Goal: Task Accomplishment & Management: Manage account settings

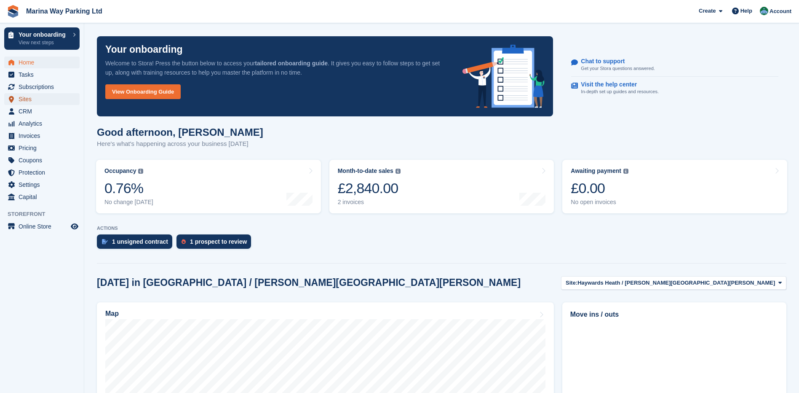
click at [24, 93] on span "Sites" at bounding box center [44, 99] width 51 height 12
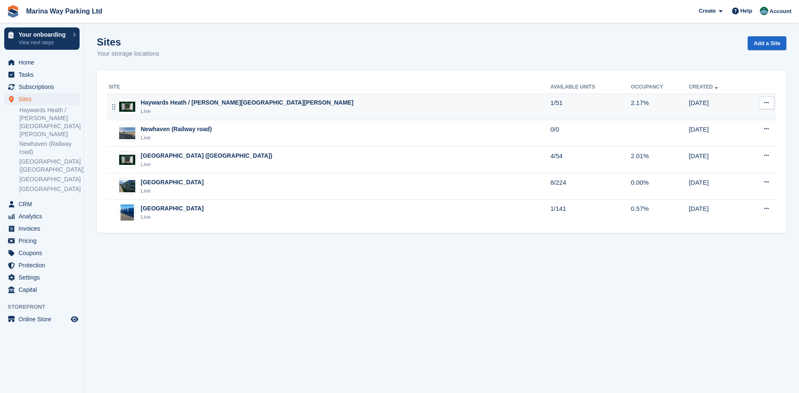
click at [174, 101] on div "Haywards Heath / [PERSON_NAME][GEOGRAPHIC_DATA][PERSON_NAME]" at bounding box center [247, 102] width 213 height 9
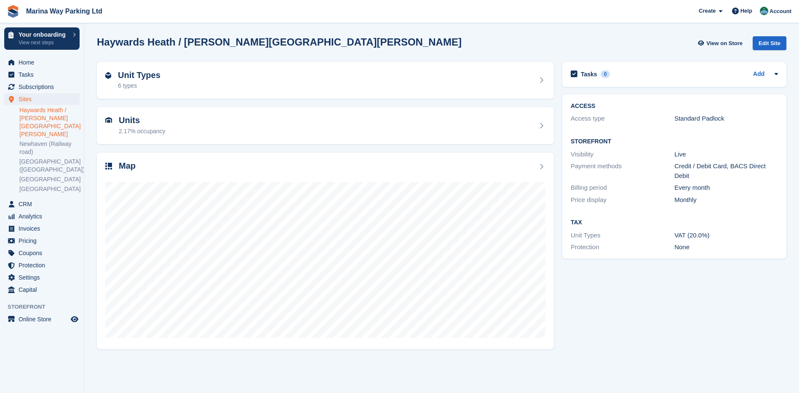
click at [48, 112] on link "Haywards Heath / [PERSON_NAME][GEOGRAPHIC_DATA][PERSON_NAME]" at bounding box center [49, 122] width 60 height 32
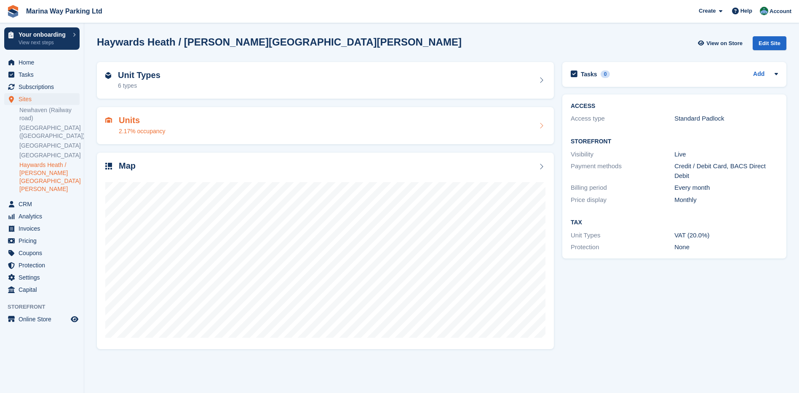
click at [174, 124] on div "Units 2.17% occupancy" at bounding box center [325, 125] width 440 height 20
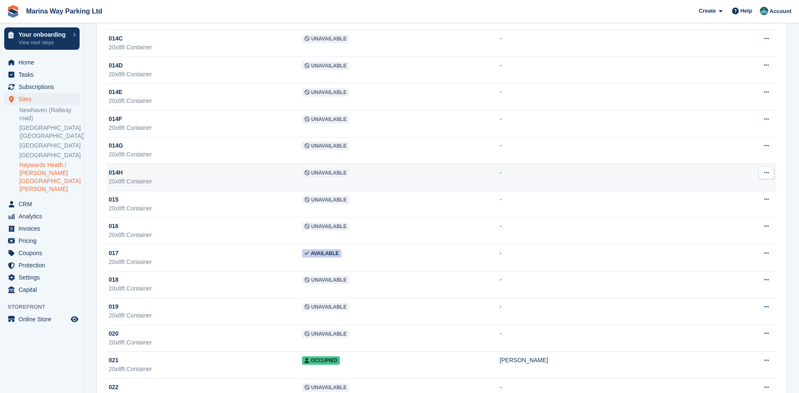
scroll to position [506, 0]
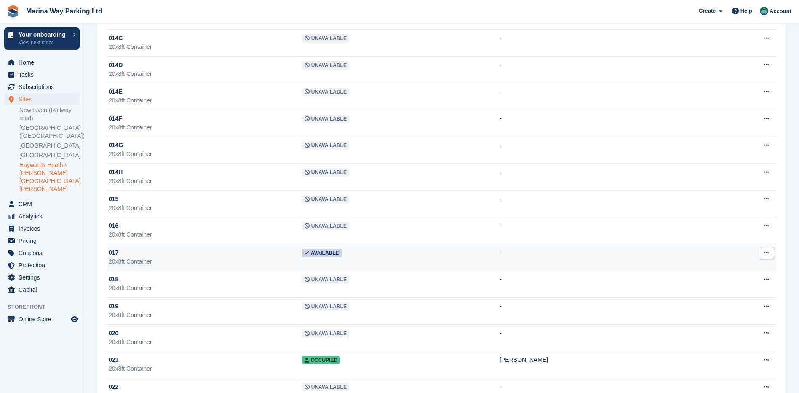
click at [769, 254] on button at bounding box center [767, 252] width 16 height 13
click at [718, 268] on p "Edit unit" at bounding box center [733, 269] width 73 height 11
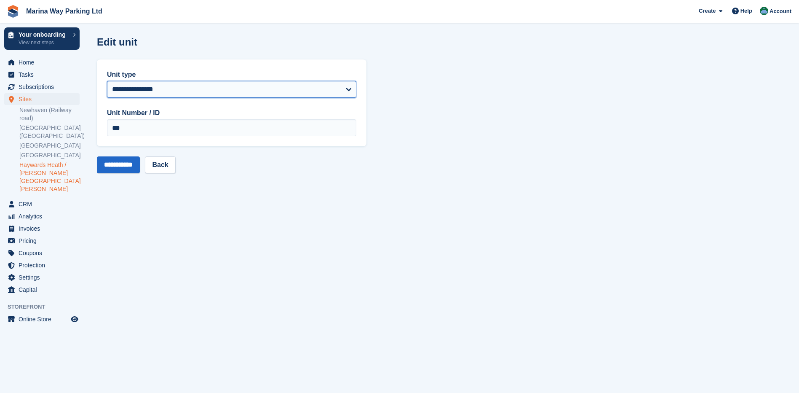
click at [167, 85] on select "**********" at bounding box center [231, 89] width 249 height 17
click at [217, 237] on section "**********" at bounding box center [441, 196] width 715 height 393
click at [133, 163] on input "**********" at bounding box center [118, 164] width 43 height 17
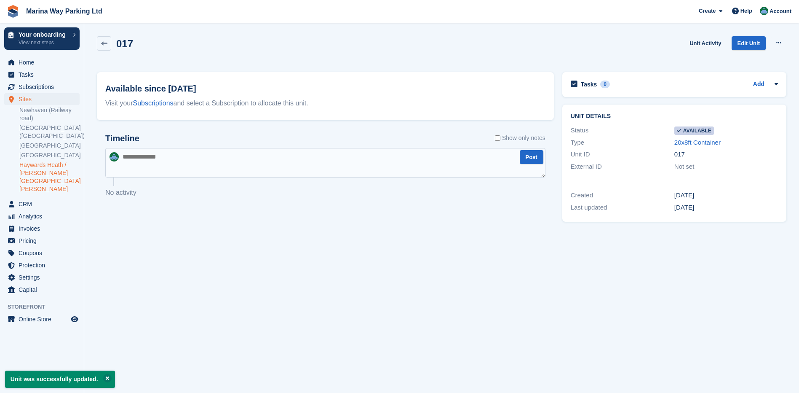
click at [171, 164] on textarea at bounding box center [325, 162] width 440 height 29
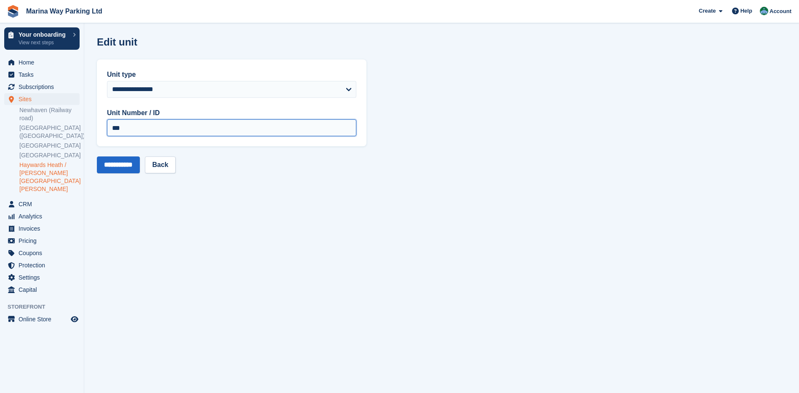
click at [215, 131] on input "***" at bounding box center [231, 127] width 249 height 17
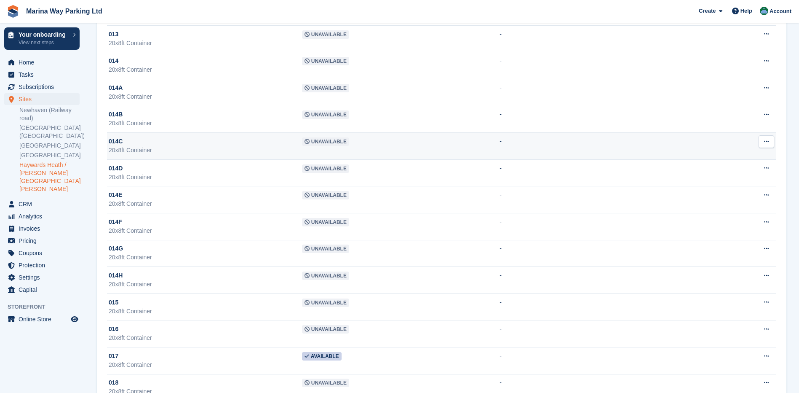
scroll to position [506, 0]
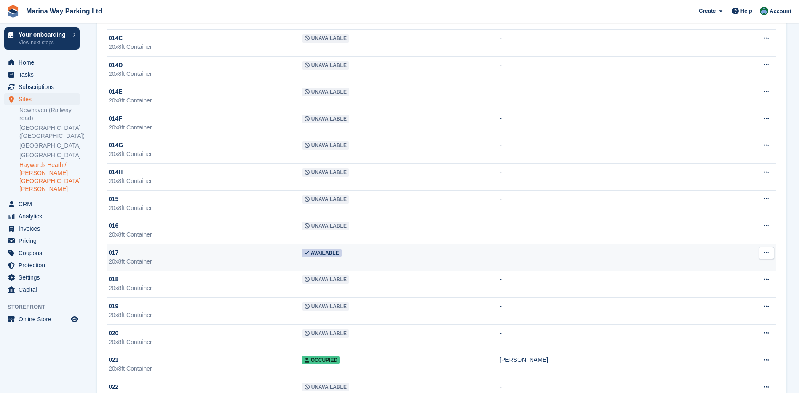
click at [342, 256] on span "Available" at bounding box center [322, 253] width 40 height 8
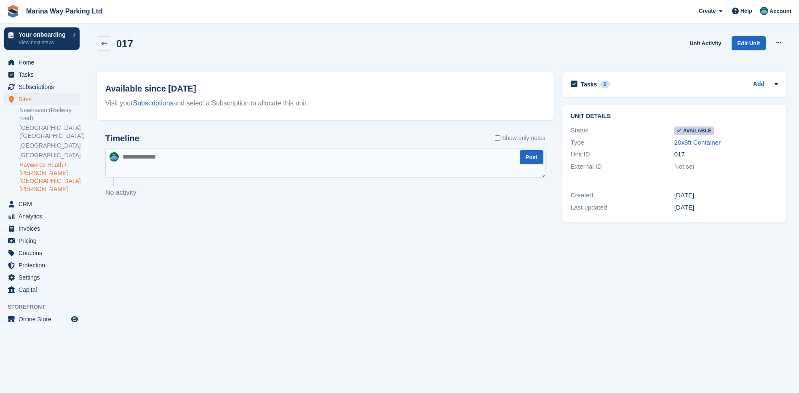
drag, startPoint x: 0, startPoint y: 0, endPoint x: 254, endPoint y: 234, distance: 345.6
click at [254, 234] on section "017 Unit Activity Edit Unit Make unavailable Delete unit Available since 30 Jul…" at bounding box center [441, 196] width 715 height 393
click at [688, 132] on span "Available" at bounding box center [695, 130] width 40 height 8
click at [468, 178] on div "Timeline Show only notes Post No activity" at bounding box center [325, 166] width 440 height 64
click at [171, 106] on link "Subscriptions" at bounding box center [153, 102] width 40 height 7
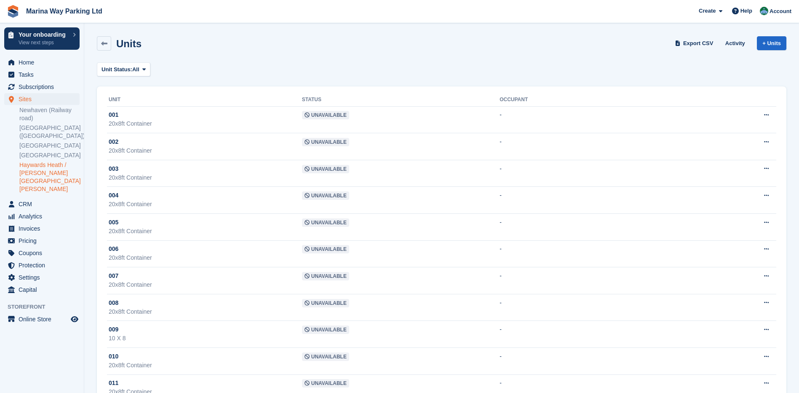
scroll to position [506, 0]
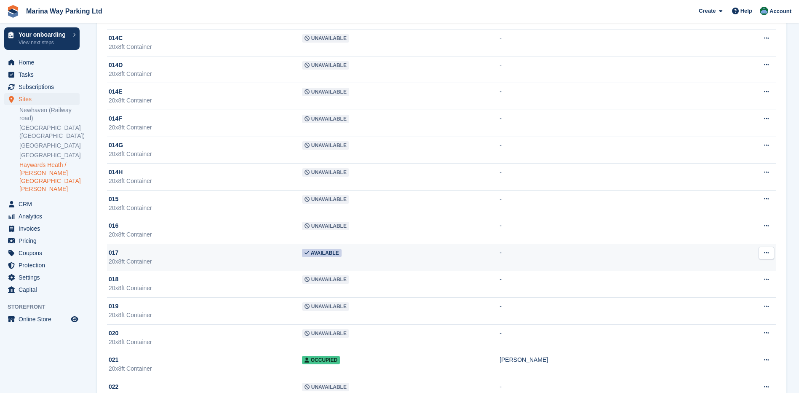
click at [763, 252] on button at bounding box center [767, 252] width 16 height 13
click at [726, 281] on p "Unit activity" at bounding box center [733, 280] width 73 height 11
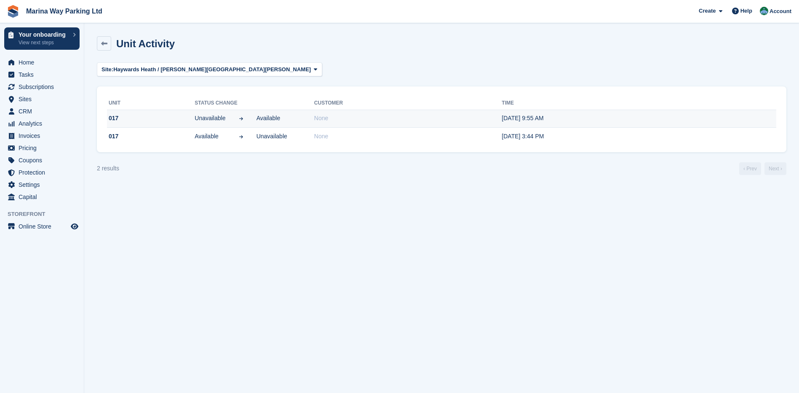
click at [222, 120] on span "Unavailable" at bounding box center [210, 118] width 31 height 9
click at [502, 118] on time "1 Sep, 9:55 AM" at bounding box center [523, 118] width 42 height 7
click at [315, 115] on span "None" at bounding box center [321, 118] width 14 height 7
click at [229, 140] on div at bounding box center [240, 136] width 31 height 9
click at [243, 119] on icon at bounding box center [240, 118] width 5 height 4
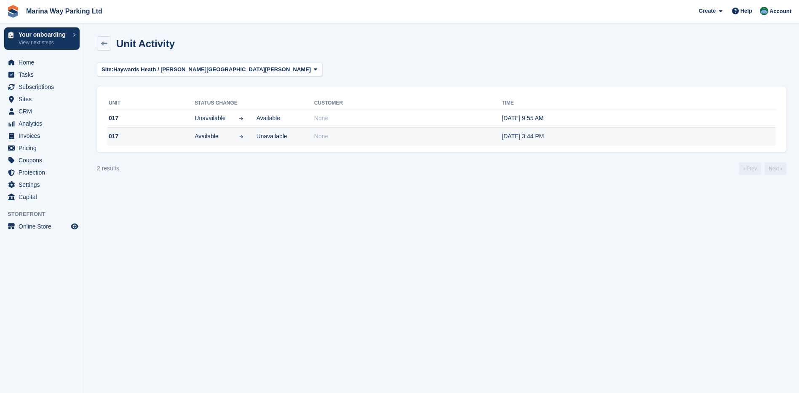
click at [244, 136] on icon at bounding box center [240, 136] width 5 height 4
click at [210, 103] on th "Status change" at bounding box center [255, 102] width 120 height 13
click at [317, 94] on div "Unit Status change Customer Time 017 Unavailable Available None 1 Sep, 9:55 AM …" at bounding box center [442, 119] width 690 height 66
click at [117, 102] on th "Unit" at bounding box center [151, 102] width 88 height 13
click at [117, 112] on td "017" at bounding box center [151, 119] width 88 height 18
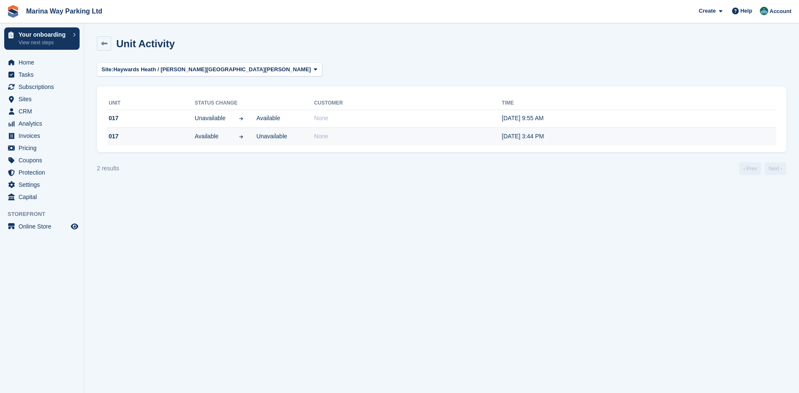
click at [513, 139] on time "22 Aug, 3:44 PM" at bounding box center [523, 136] width 42 height 7
drag, startPoint x: 499, startPoint y: 254, endPoint x: 300, endPoint y: 249, distance: 198.9
click at [498, 254] on section "Unit Activity Site: Haywards Heath / Burgess Hill All Newhaven (Railway road) N…" at bounding box center [441, 196] width 715 height 393
click at [112, 169] on div "2 results" at bounding box center [108, 168] width 22 height 9
click at [31, 100] on span "Sites" at bounding box center [44, 99] width 51 height 12
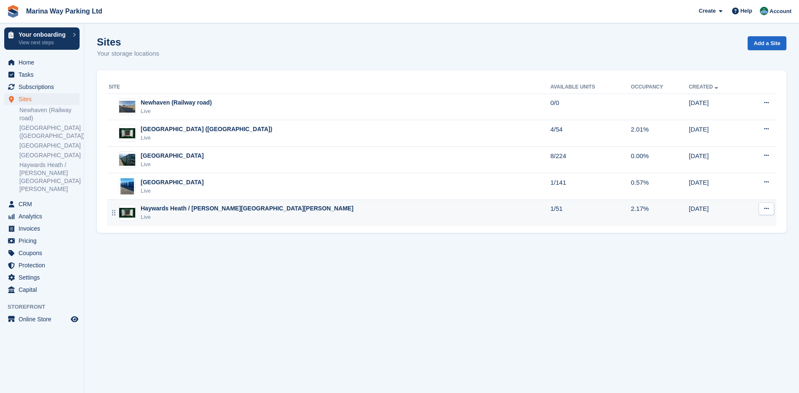
click at [762, 204] on button at bounding box center [767, 208] width 16 height 13
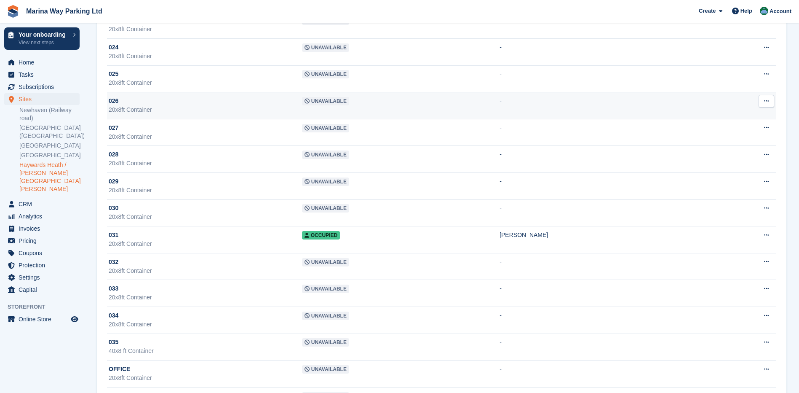
scroll to position [927, 0]
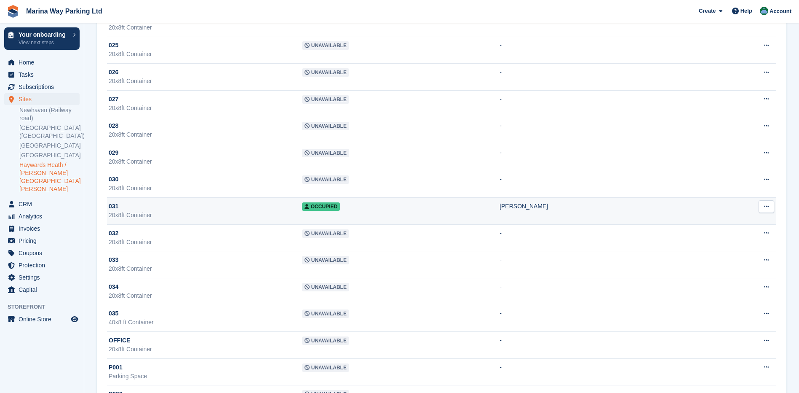
click at [340, 209] on span "Occupied" at bounding box center [321, 206] width 38 height 8
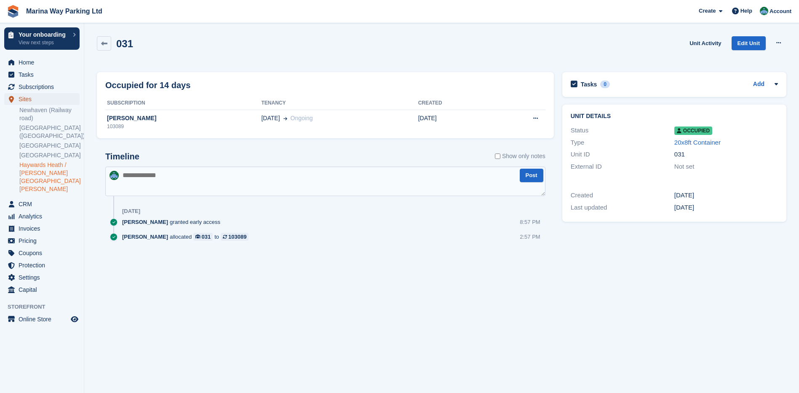
click at [36, 99] on span "Sites" at bounding box center [44, 99] width 51 height 12
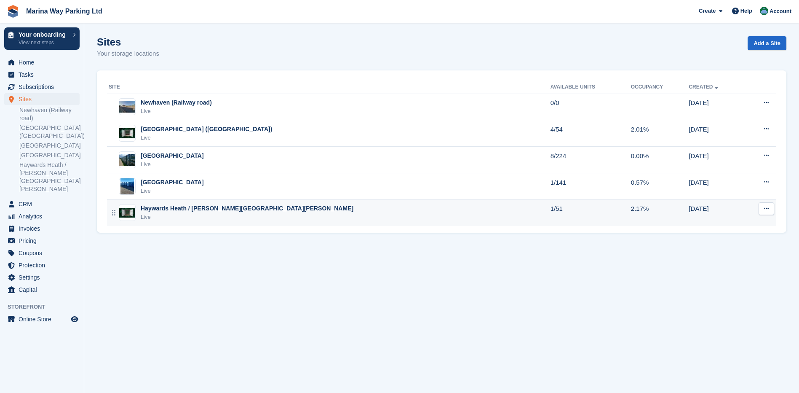
click at [165, 208] on div "Haywards Heath / [PERSON_NAME][GEOGRAPHIC_DATA][PERSON_NAME]" at bounding box center [247, 208] width 213 height 9
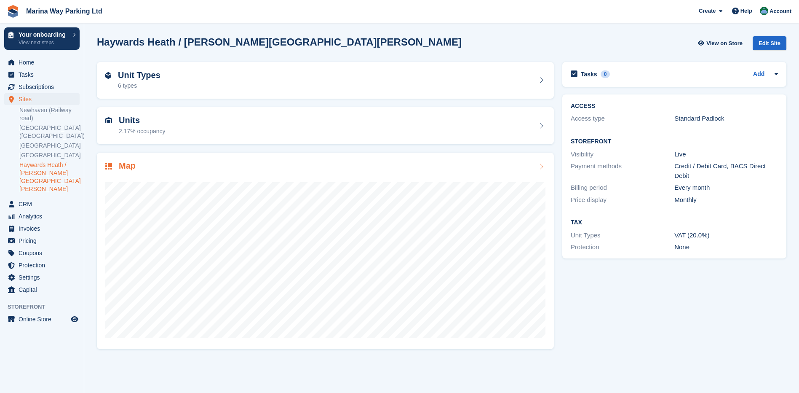
click at [131, 167] on h2 "Map" at bounding box center [127, 166] width 17 height 10
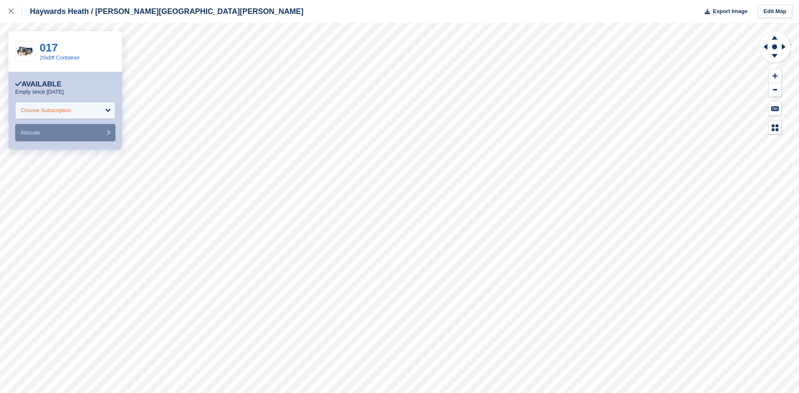
click at [92, 110] on div "Choose Subscription" at bounding box center [65, 110] width 100 height 17
click at [46, 45] on link "017" at bounding box center [49, 47] width 18 height 13
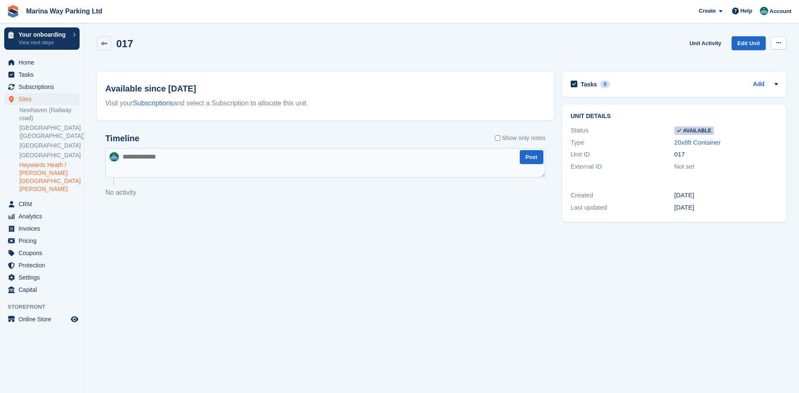
click at [779, 45] on icon at bounding box center [779, 42] width 5 height 5
click at [757, 58] on p "Make unavailable" at bounding box center [746, 59] width 73 height 11
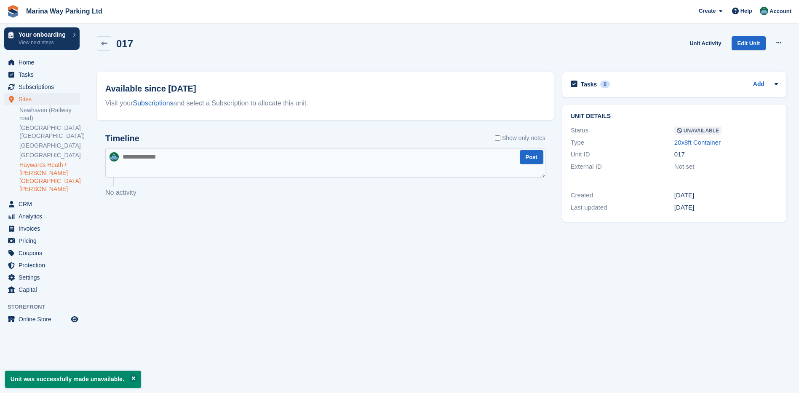
click at [153, 154] on textarea at bounding box center [325, 162] width 440 height 29
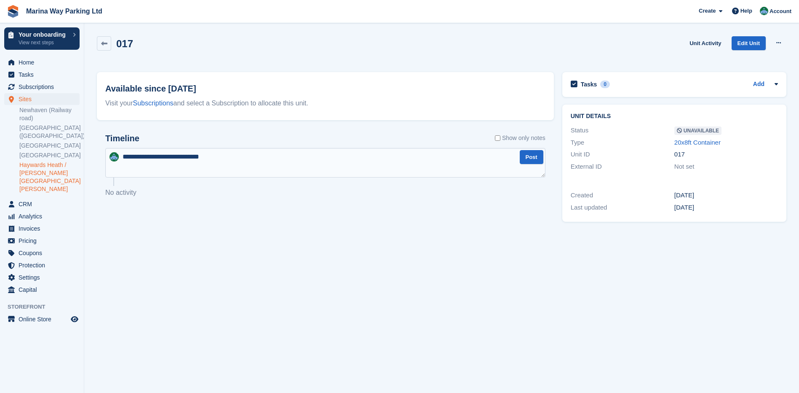
click at [222, 156] on textarea "**********" at bounding box center [325, 162] width 440 height 29
type textarea "**********"
click at [534, 157] on button "Post" at bounding box center [532, 157] width 24 height 14
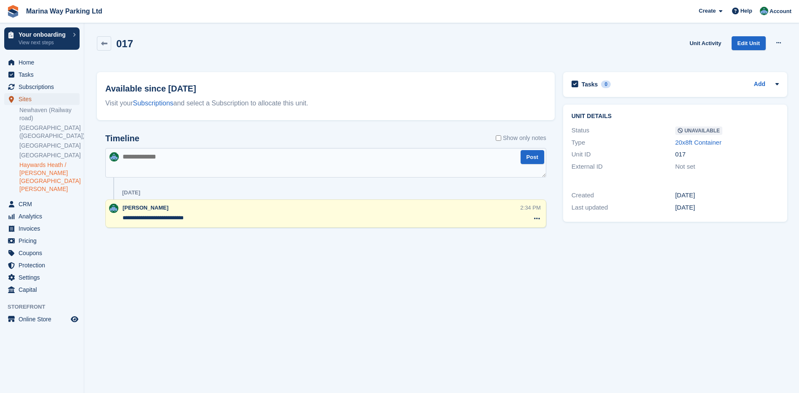
click at [30, 99] on span "Sites" at bounding box center [44, 99] width 51 height 12
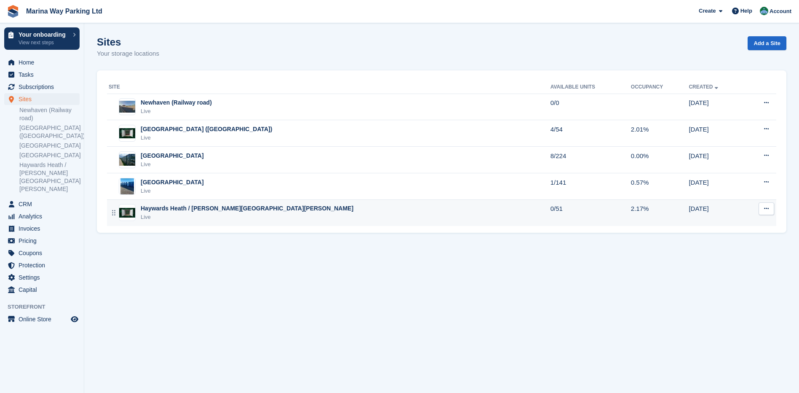
click at [185, 209] on div "Haywards Heath / [PERSON_NAME][GEOGRAPHIC_DATA][PERSON_NAME]" at bounding box center [247, 208] width 213 height 9
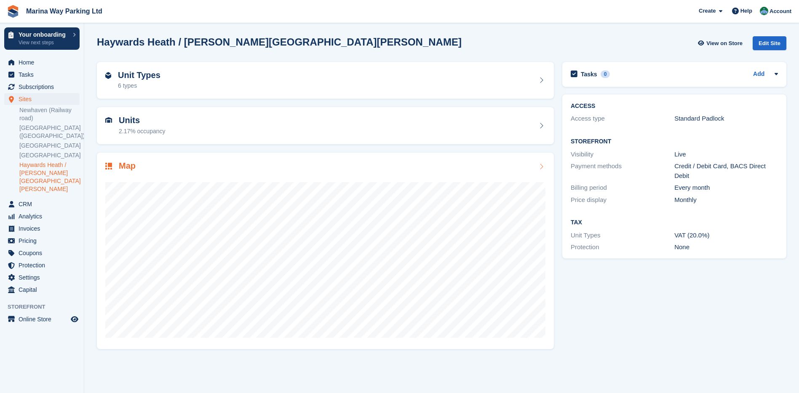
click at [128, 168] on h2 "Map" at bounding box center [127, 166] width 17 height 10
